Goal: Find specific page/section

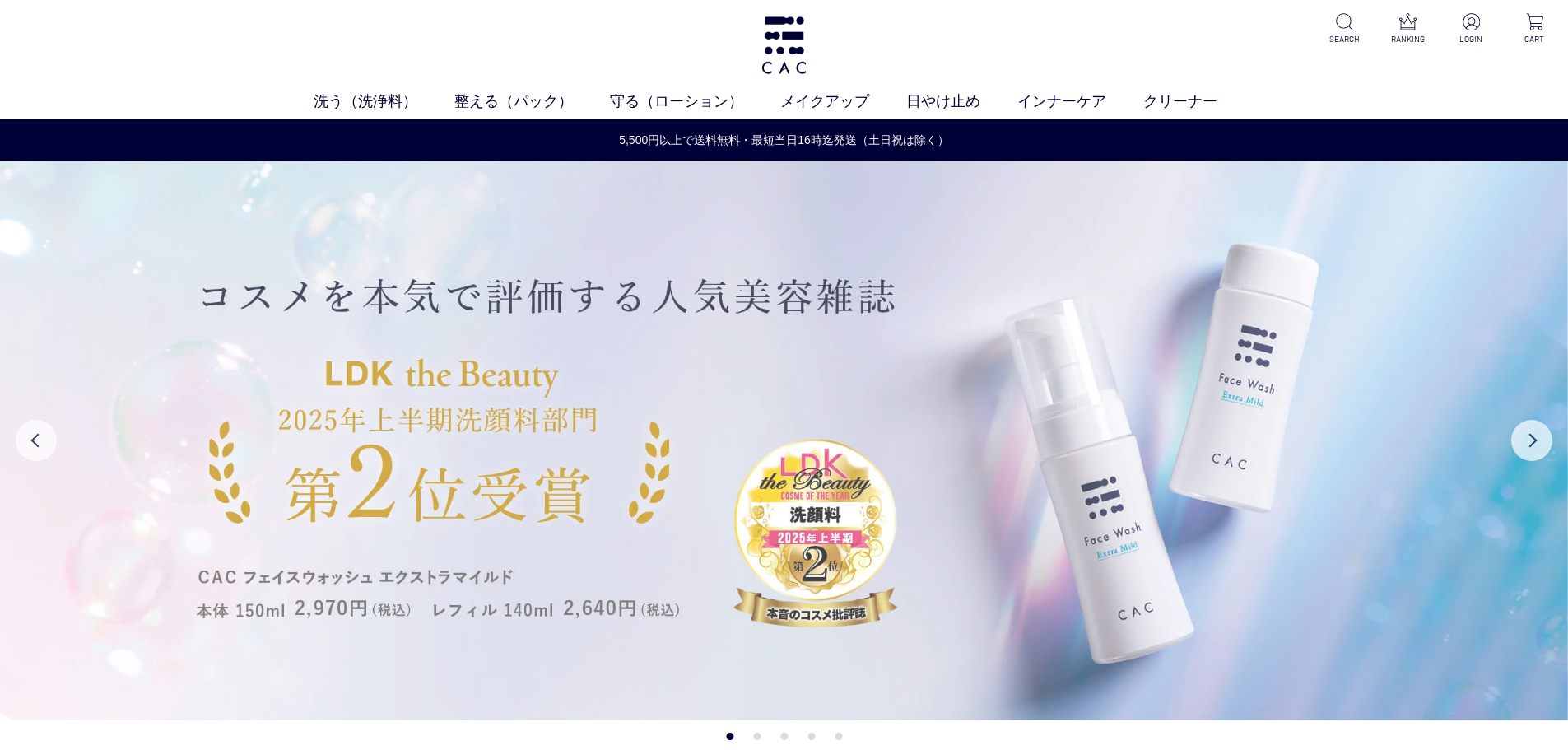
scroll to position [247, 0]
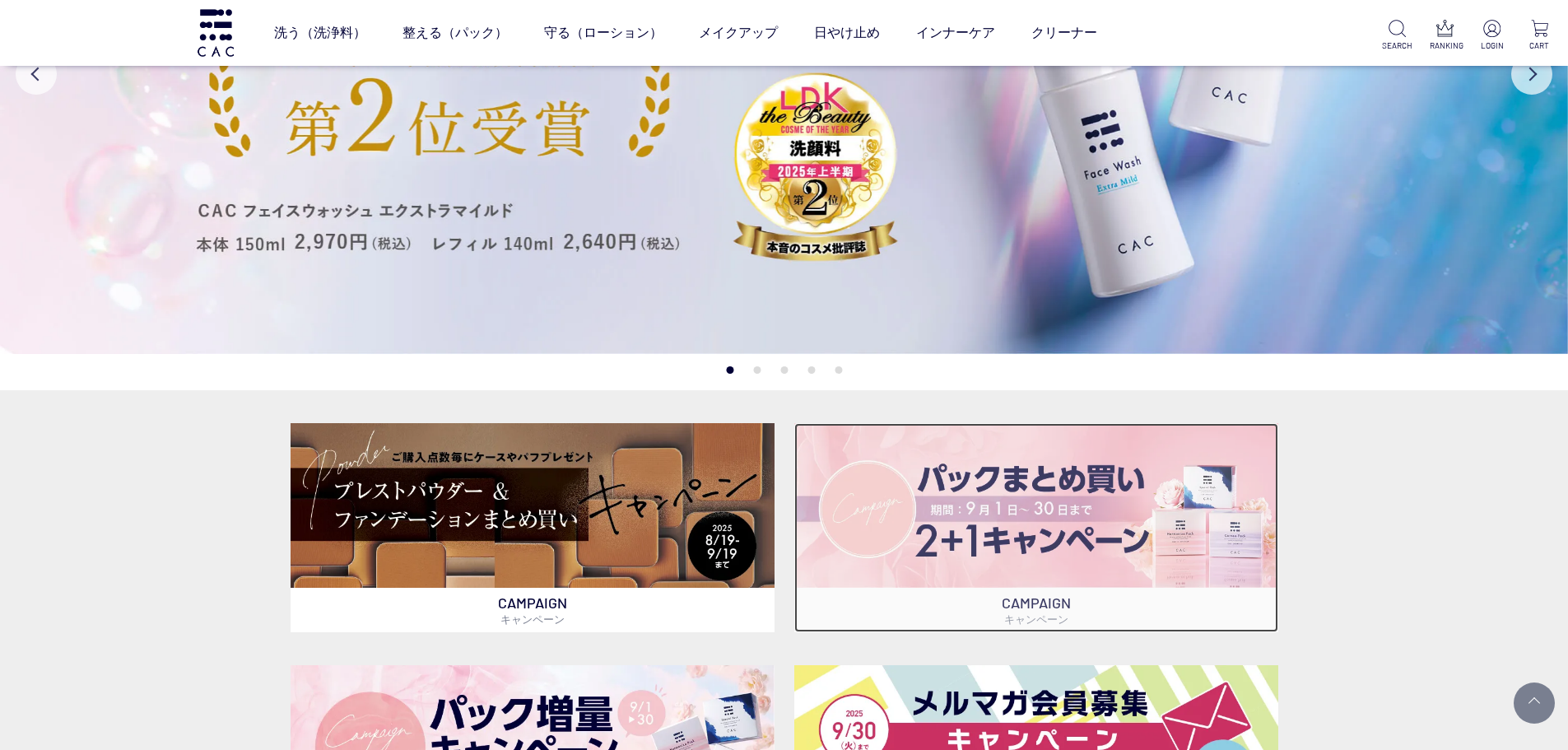
click at [970, 513] on img at bounding box center [1036, 505] width 484 height 164
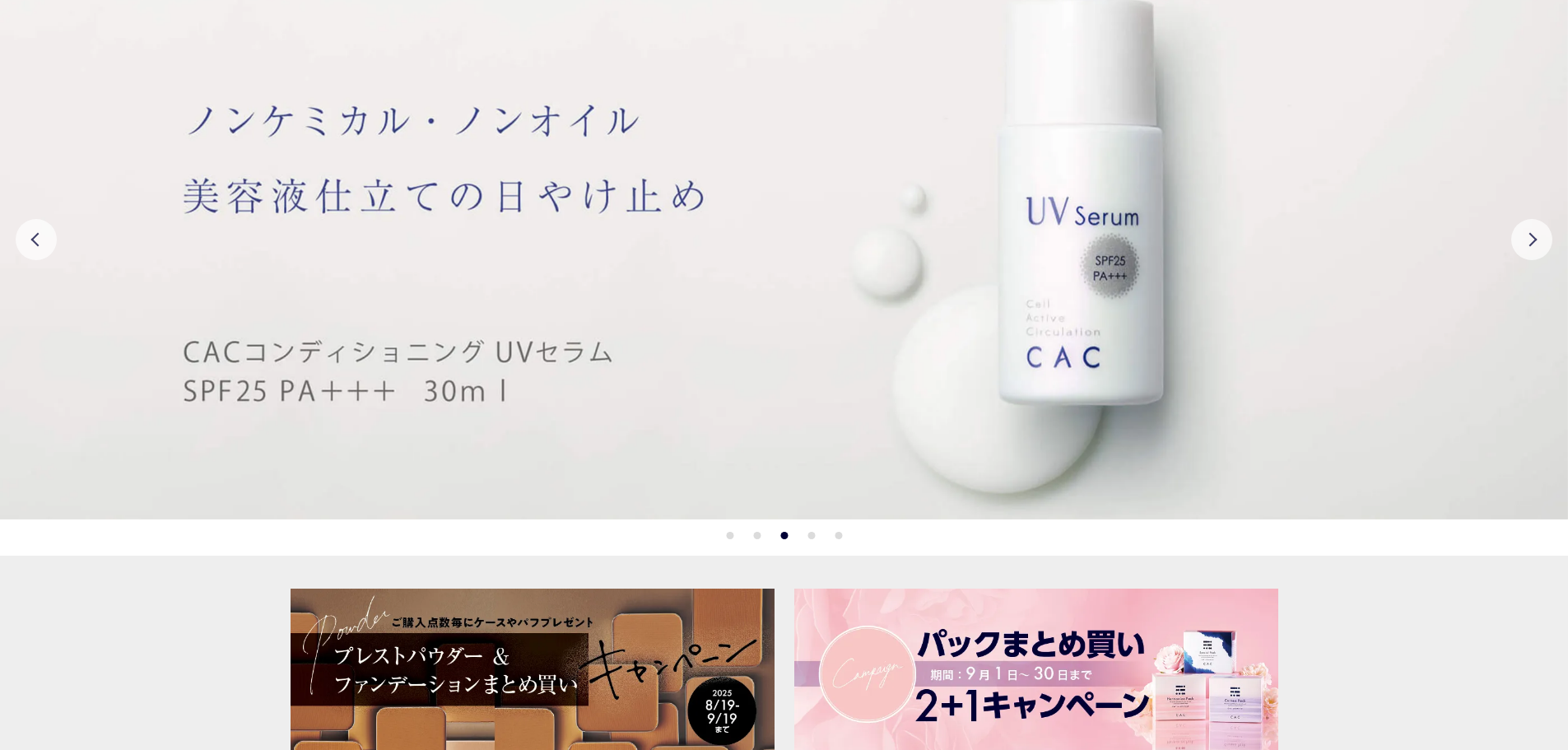
scroll to position [82, 0]
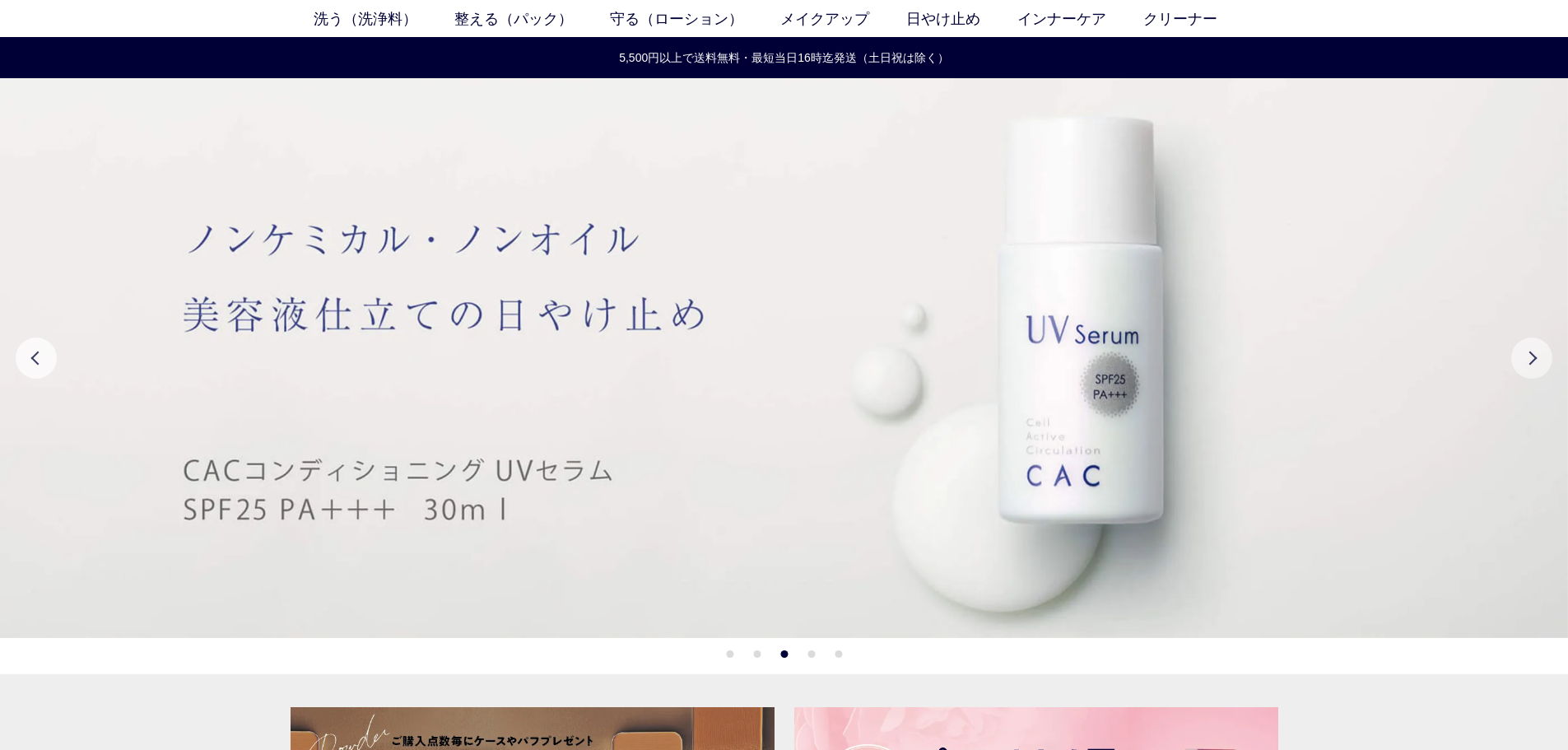
click at [1533, 362] on button "Next" at bounding box center [1532, 357] width 41 height 41
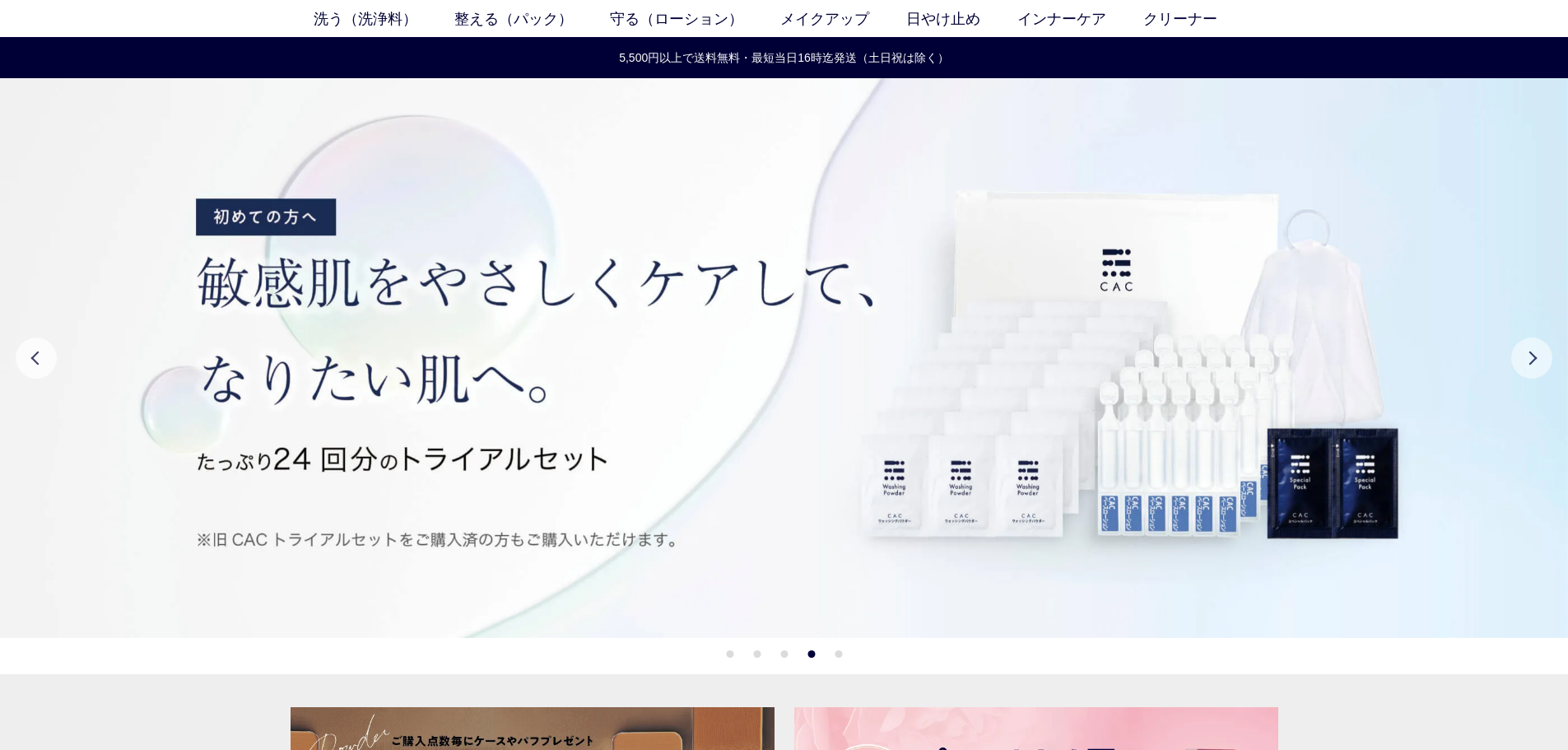
click at [1533, 362] on button "Next" at bounding box center [1532, 357] width 41 height 41
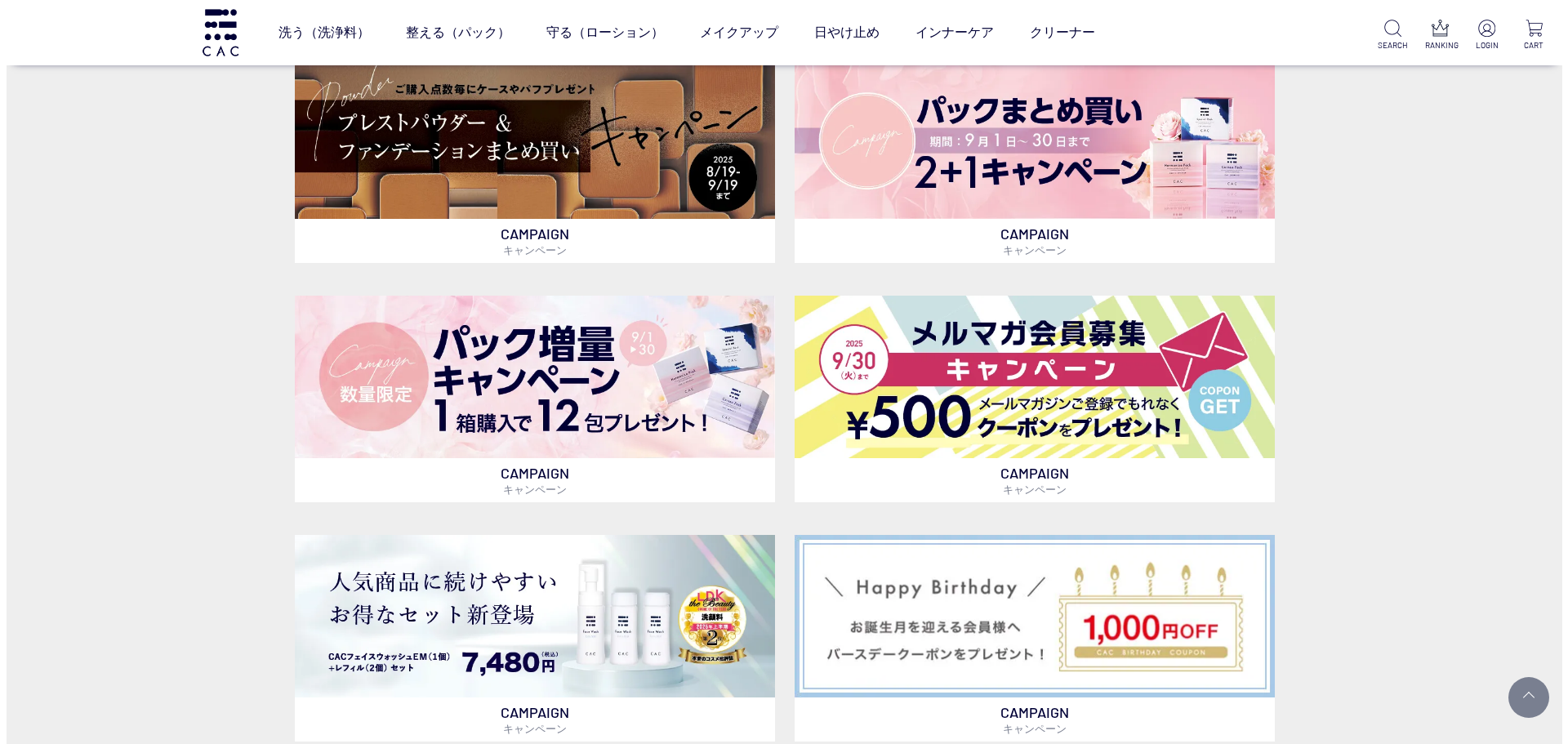
scroll to position [409, 0]
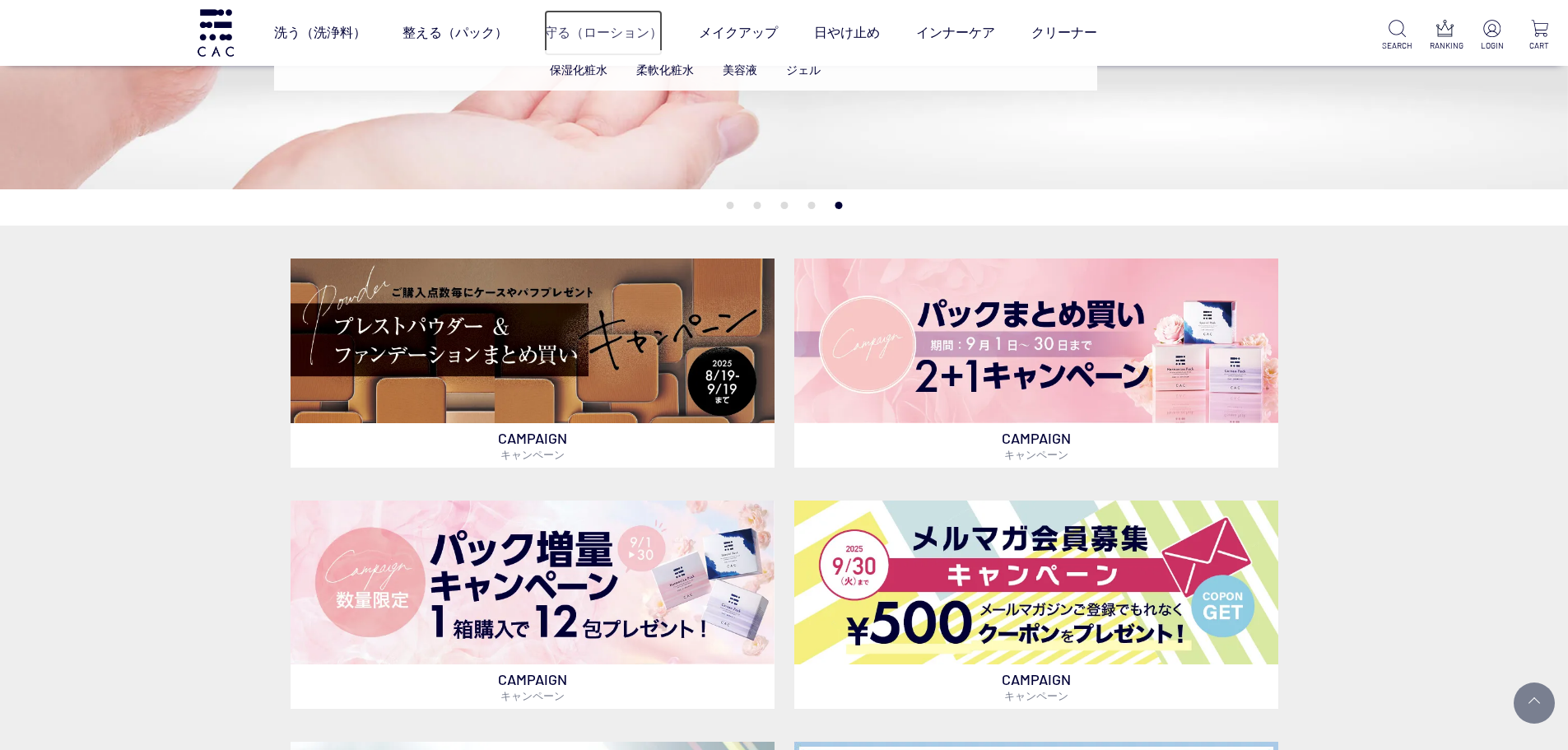
click at [599, 15] on link "守る（ローション）" at bounding box center [603, 32] width 118 height 46
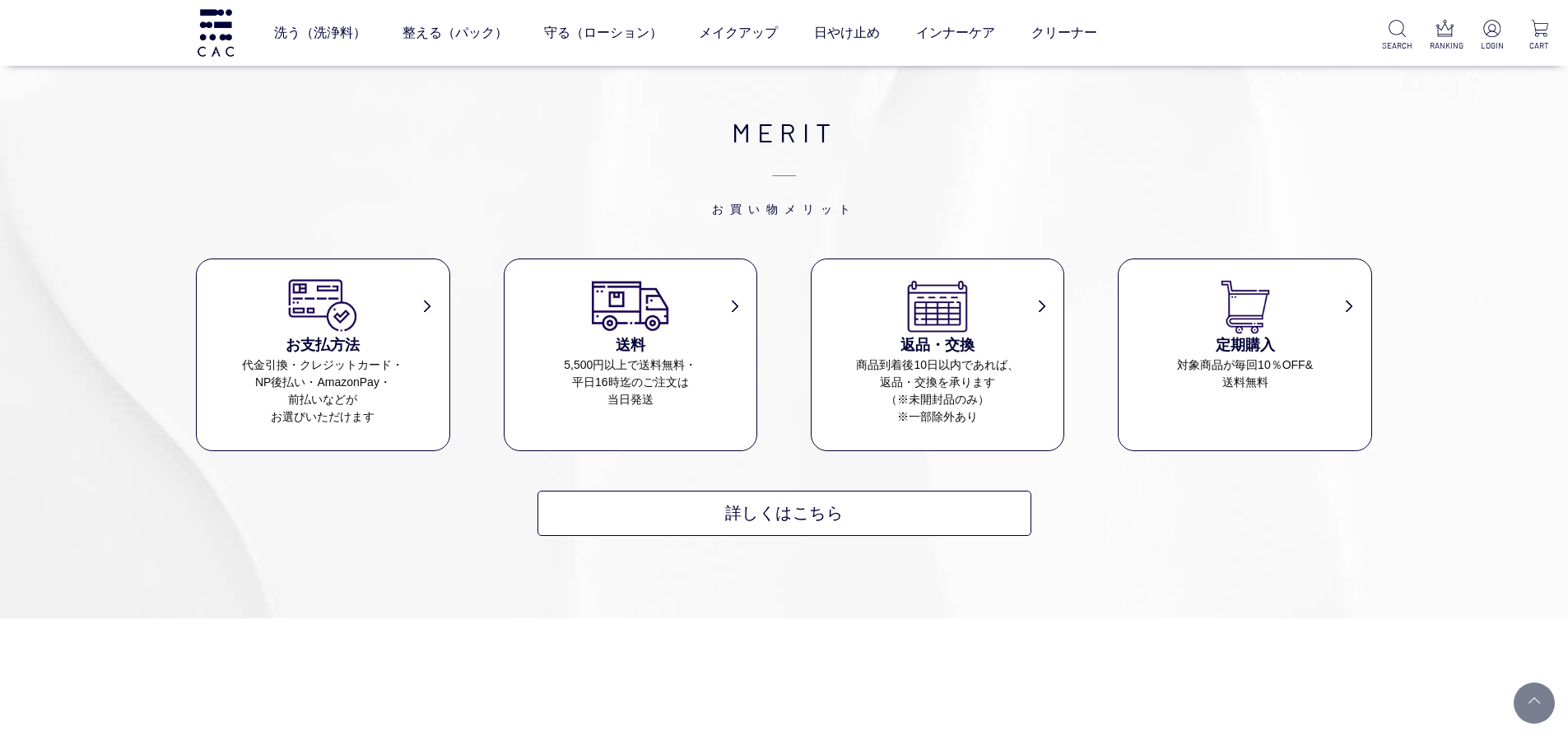
scroll to position [7836, 0]
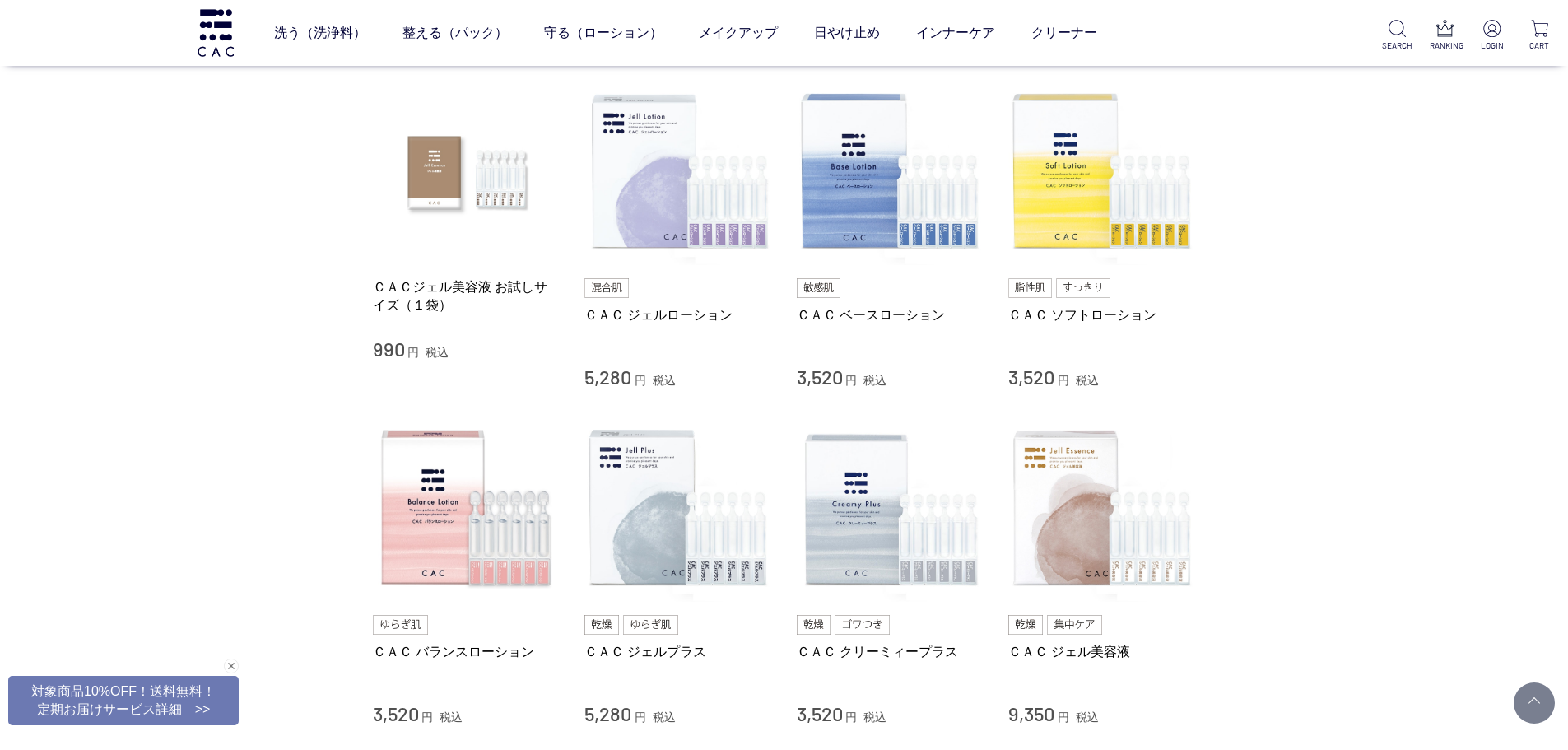
scroll to position [329, 0]
